Goal: Transaction & Acquisition: Purchase product/service

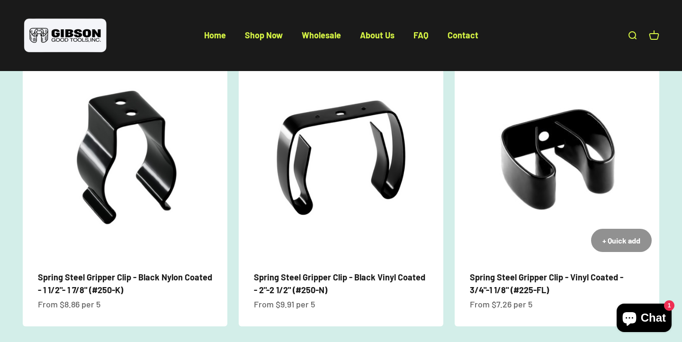
scroll to position [399, 0]
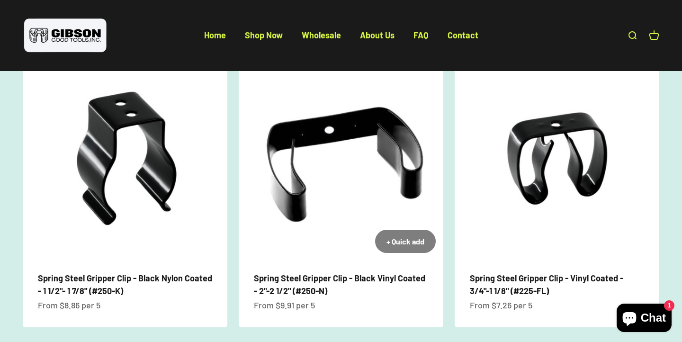
click at [339, 176] on img at bounding box center [341, 158] width 205 height 205
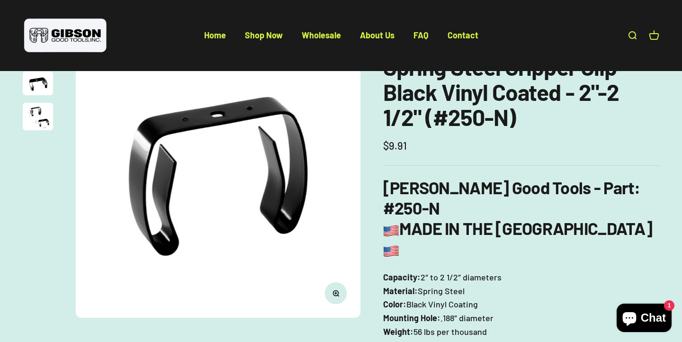
scroll to position [101, 0]
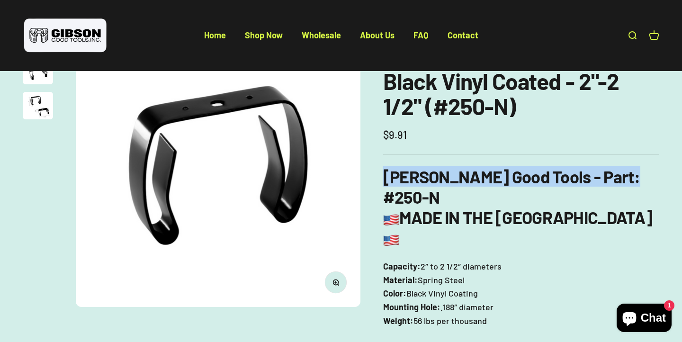
drag, startPoint x: 627, startPoint y: 175, endPoint x: 384, endPoint y: 175, distance: 243.0
click at [384, 175] on h3 "Gibson Good Tools - Part: #250-N MADE IN THE USA" at bounding box center [521, 207] width 276 height 82
copy b "Gibson Good Tools - Part: #250-N"
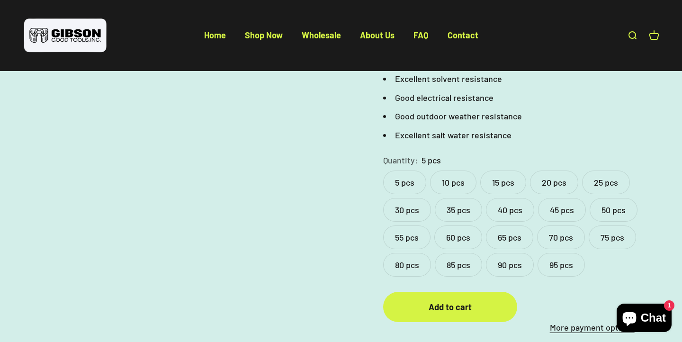
scroll to position [433, 0]
